Goal: Information Seeking & Learning: Understand process/instructions

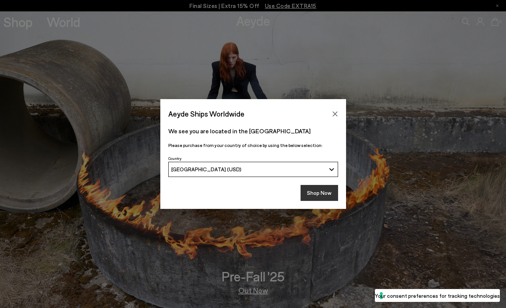
click at [314, 190] on button "Shop Now" at bounding box center [320, 193] width 38 height 16
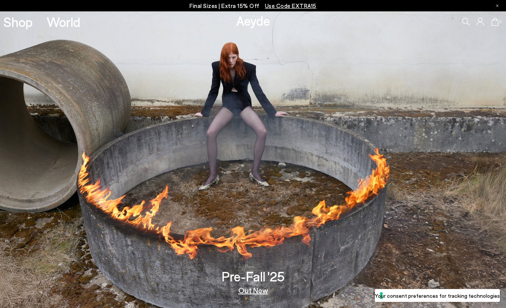
click at [483, 19] on icon at bounding box center [481, 21] width 8 height 8
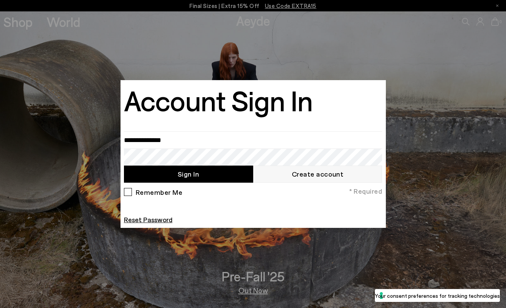
click at [373, 55] on div at bounding box center [253, 154] width 506 height 308
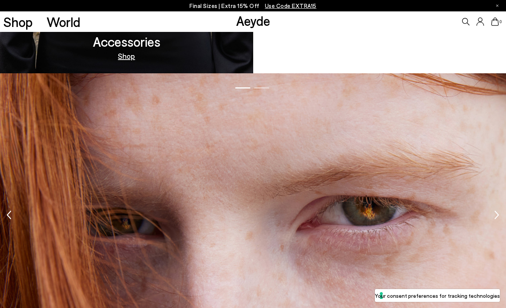
scroll to position [1285, 0]
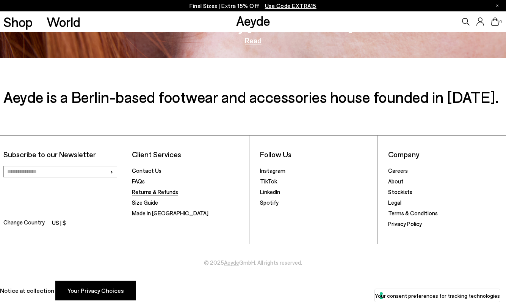
click at [158, 189] on link "Returns & Refunds" at bounding box center [155, 191] width 46 height 7
